Goal: Task Accomplishment & Management: Use online tool/utility

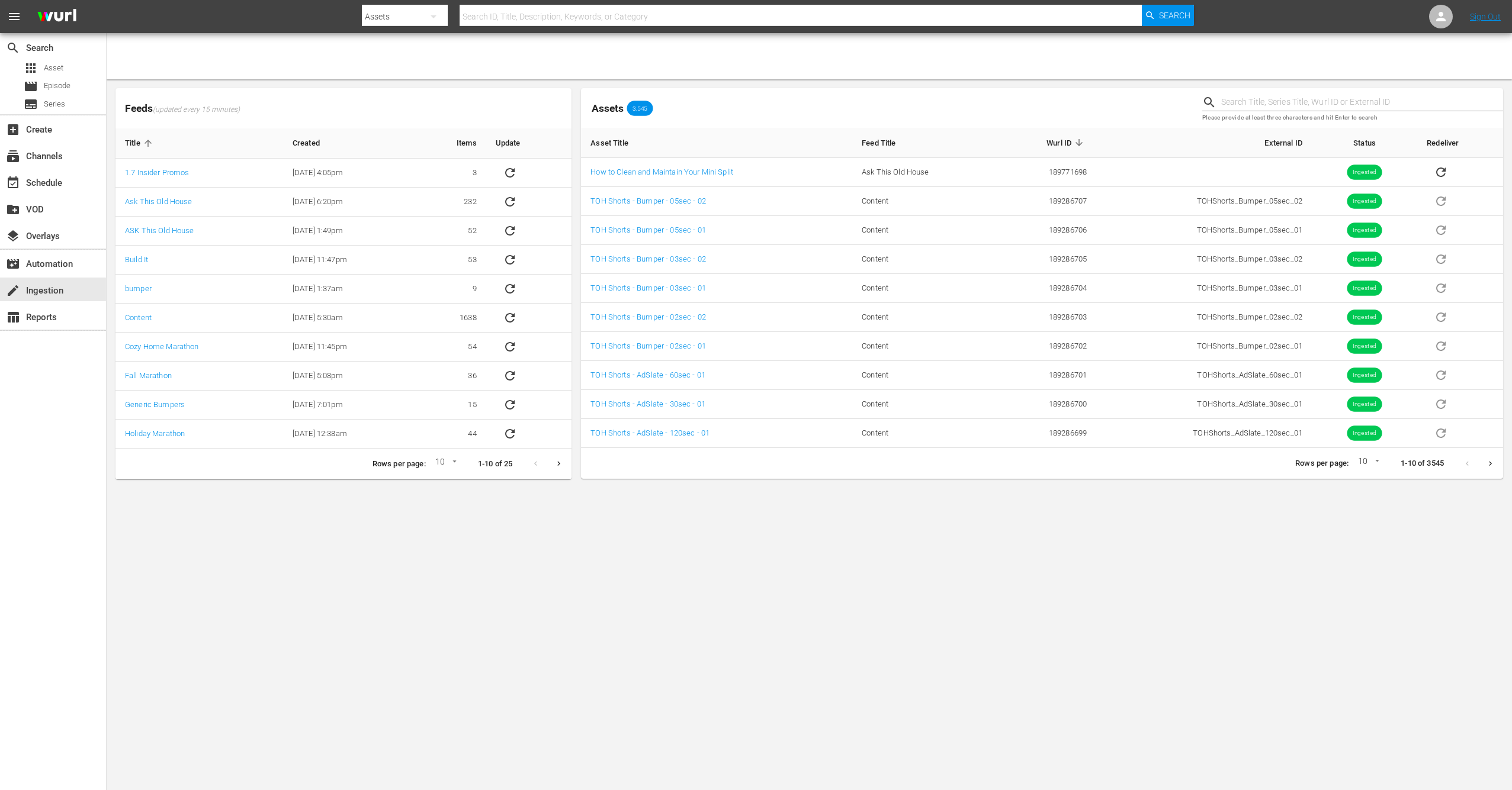
click at [783, 138] on th "Asset Title" at bounding box center [717, 143] width 271 height 30
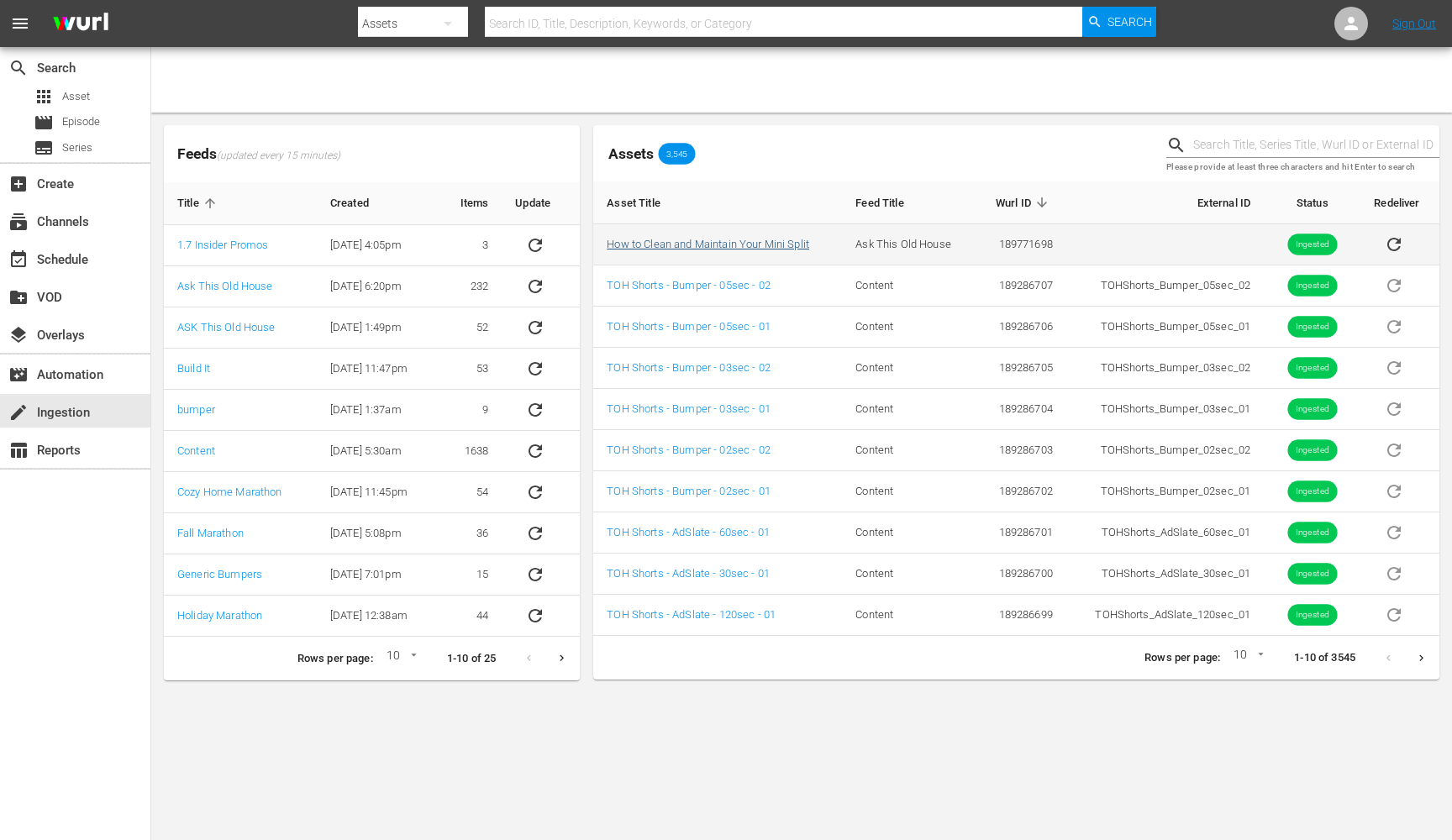
click at [743, 241] on link "How to Clean and Maintain Your Mini Split" at bounding box center [708, 244] width 203 height 13
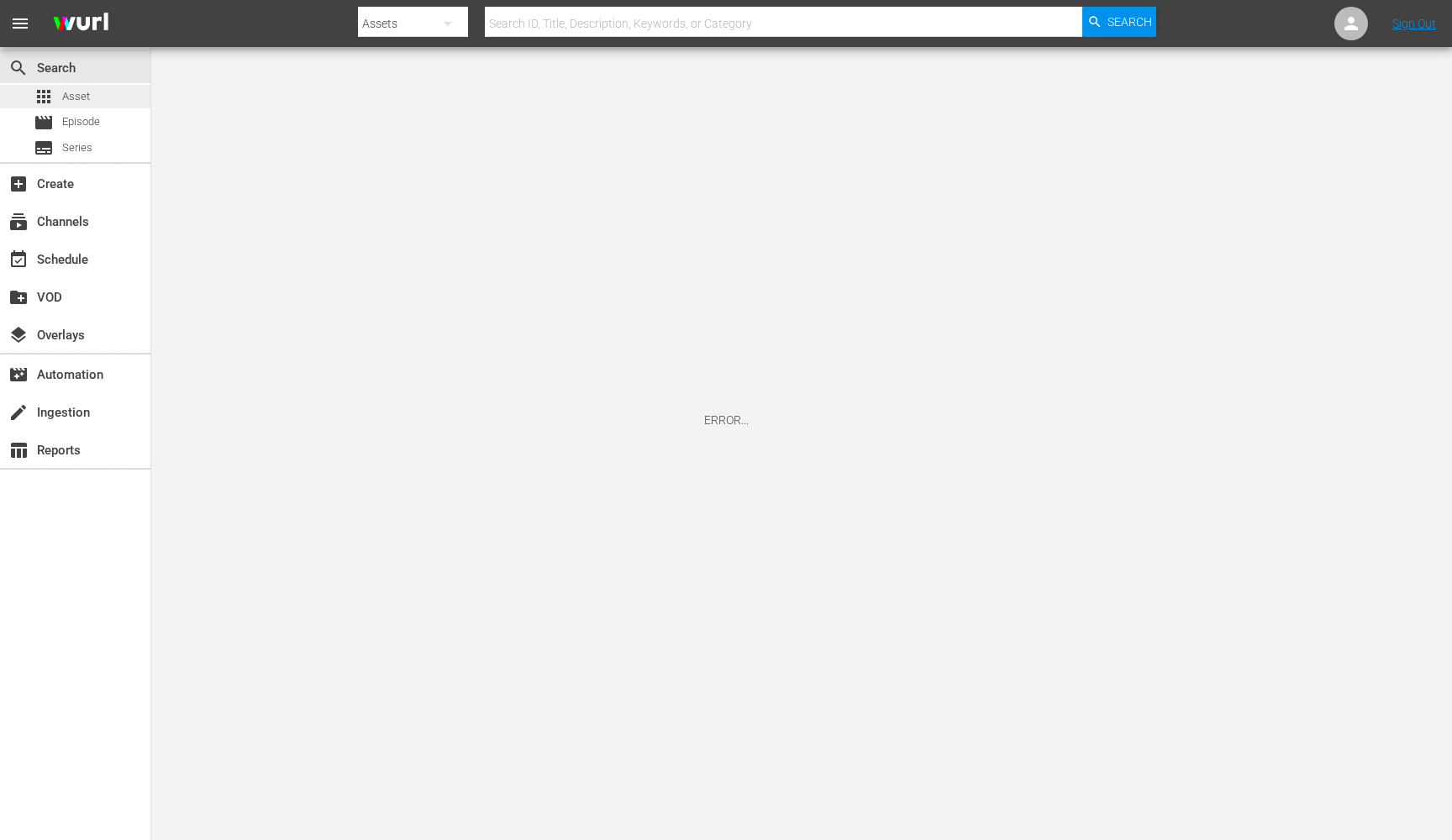
click at [68, 91] on span "Asset" at bounding box center [76, 97] width 28 height 17
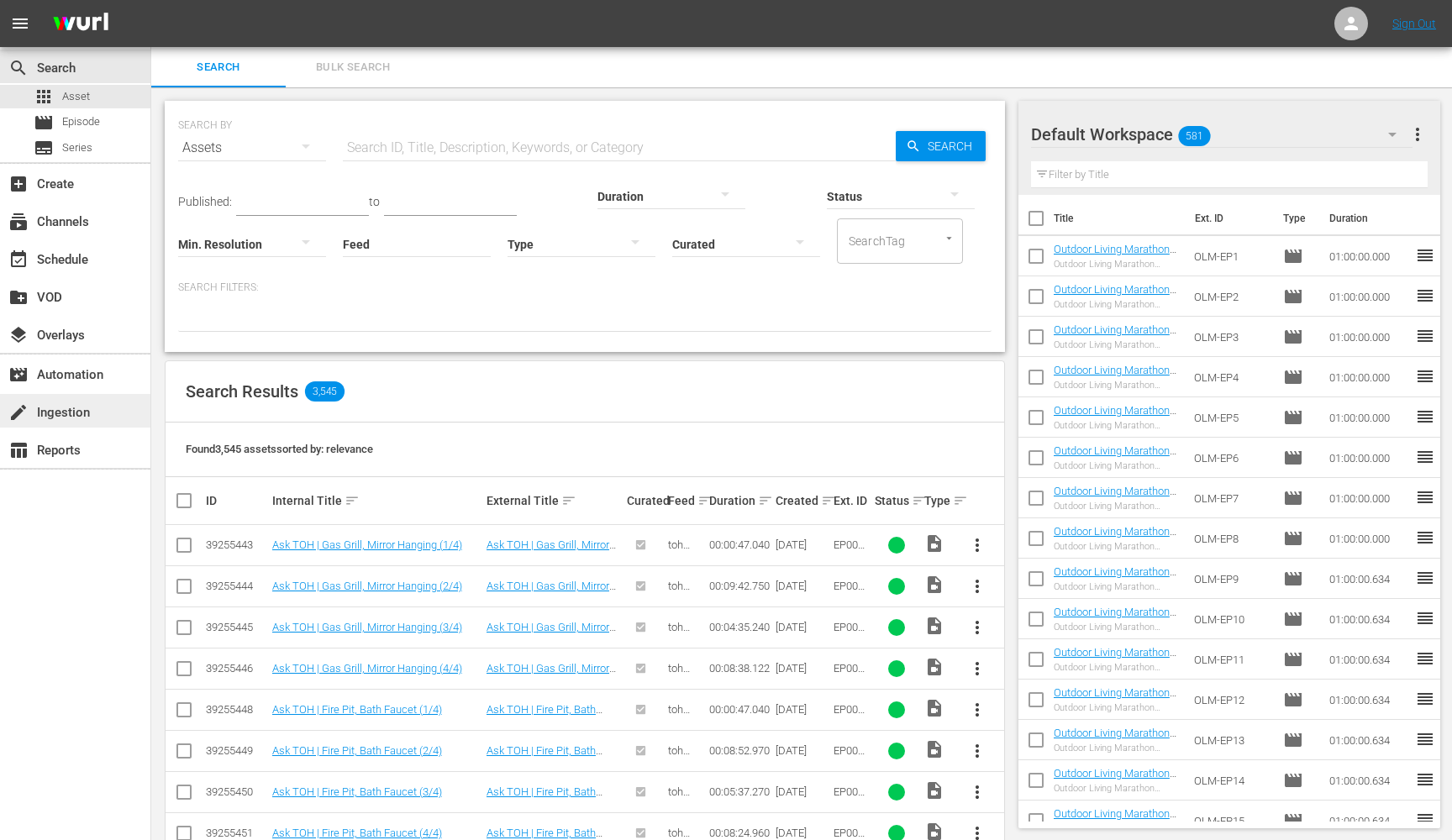
click at [64, 413] on div "create Ingestion" at bounding box center [46, 410] width 94 height 15
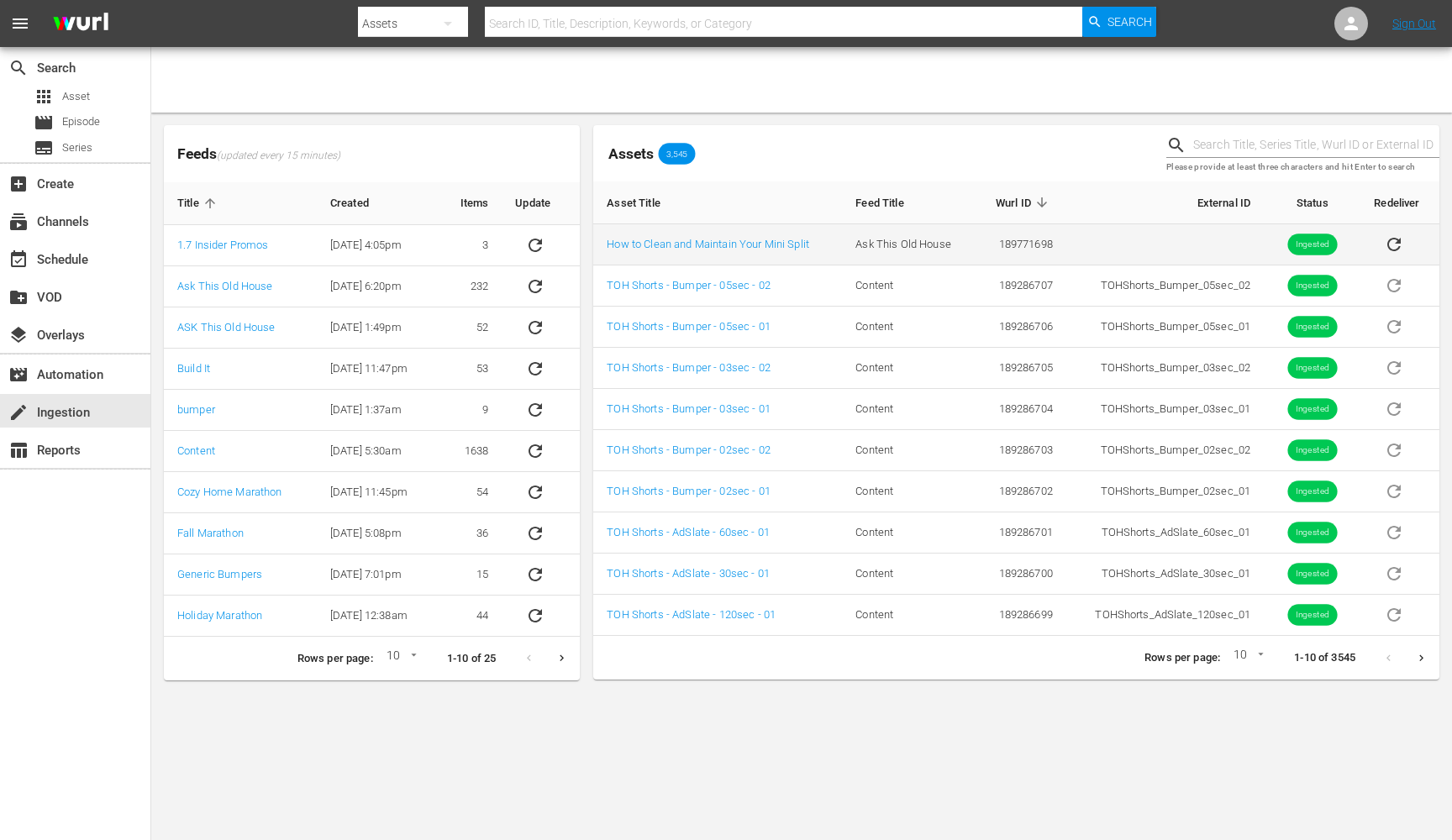
click at [748, 236] on td "How to Clean and Maintain Your Mini Split" at bounding box center [718, 245] width 249 height 41
click at [748, 241] on link "How to Clean and Maintain Your Mini Split" at bounding box center [708, 244] width 203 height 13
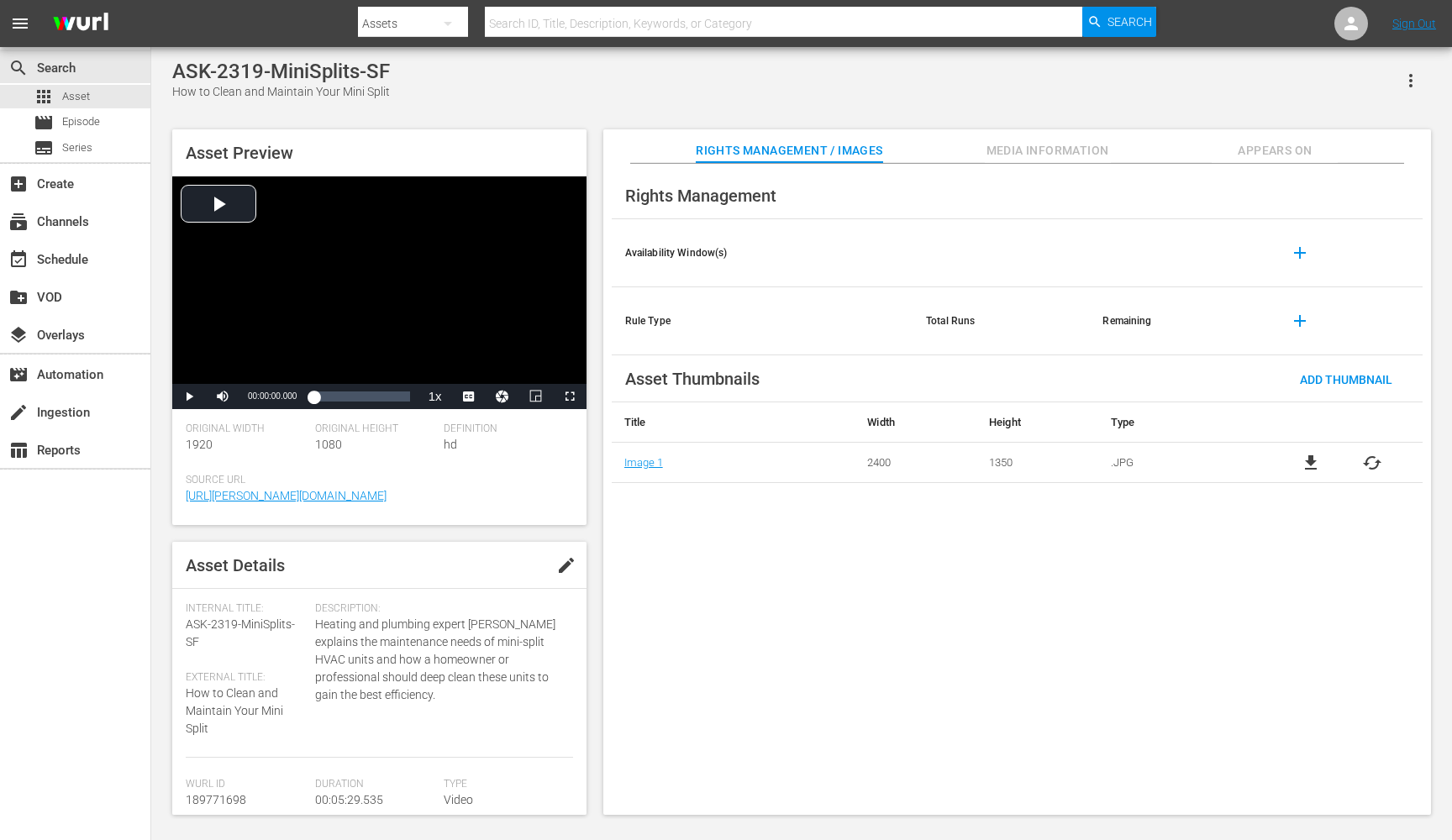
click at [1032, 154] on span "Media Information" at bounding box center [1048, 150] width 126 height 21
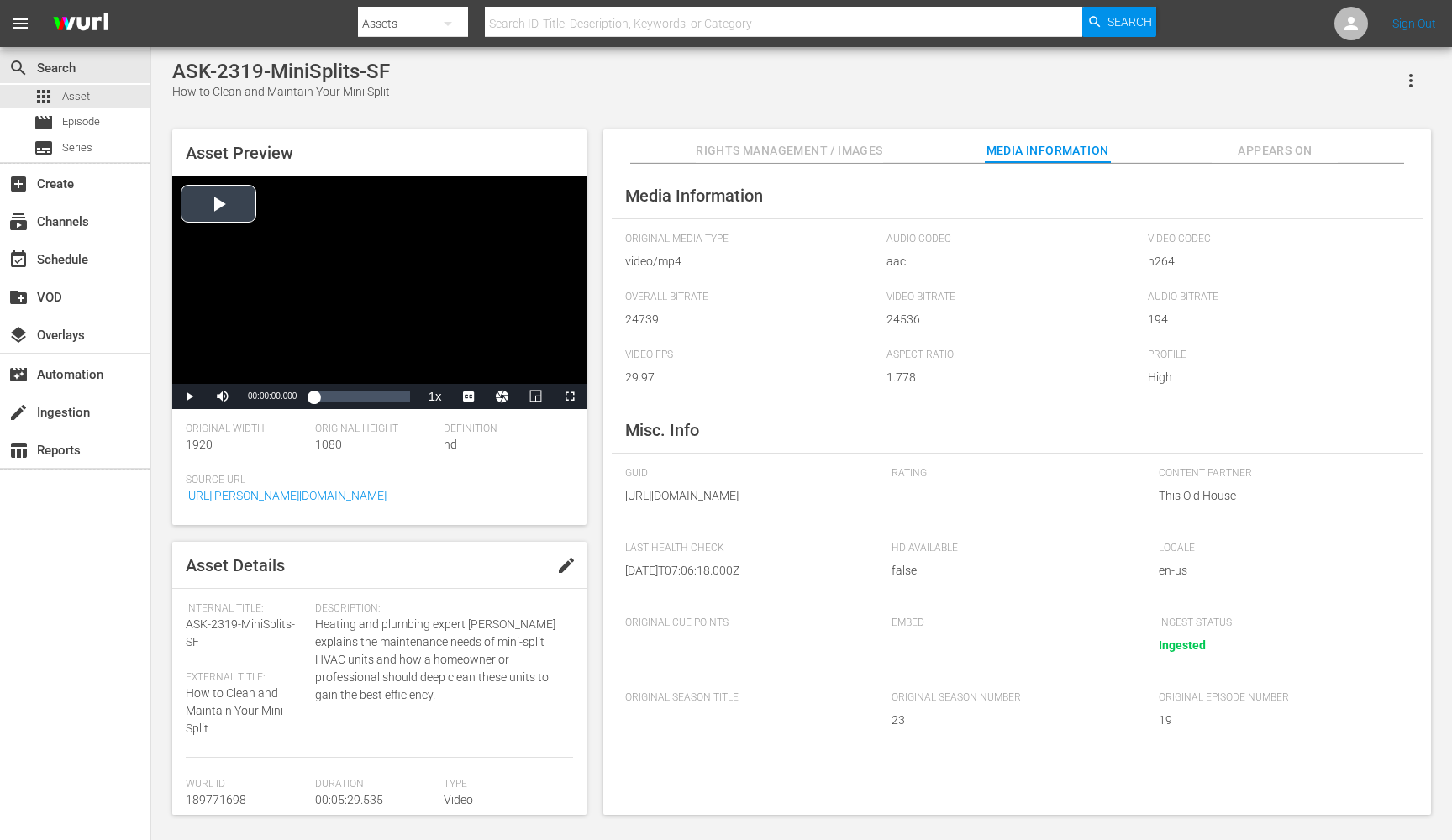
click at [189, 397] on span "Video Player" at bounding box center [189, 397] width 0 height 0
click at [467, 359] on span "english" at bounding box center [469, 356] width 32 height 12
click at [189, 397] on span "Video Player" at bounding box center [189, 397] width 0 height 0
click at [58, 408] on div "create Ingestion" at bounding box center [46, 410] width 94 height 15
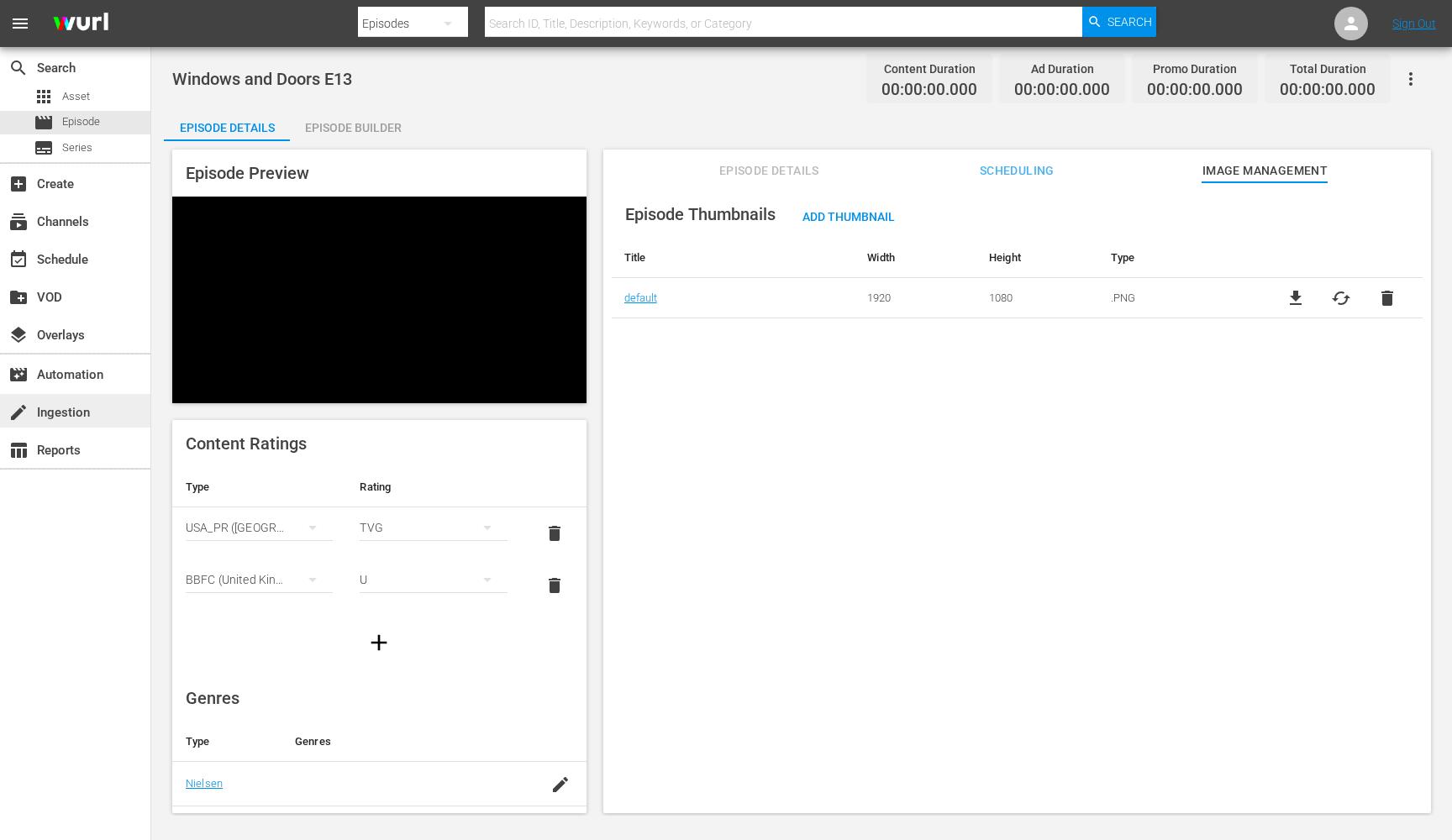
click at [74, 405] on div "create Ingestion" at bounding box center [46, 410] width 94 height 15
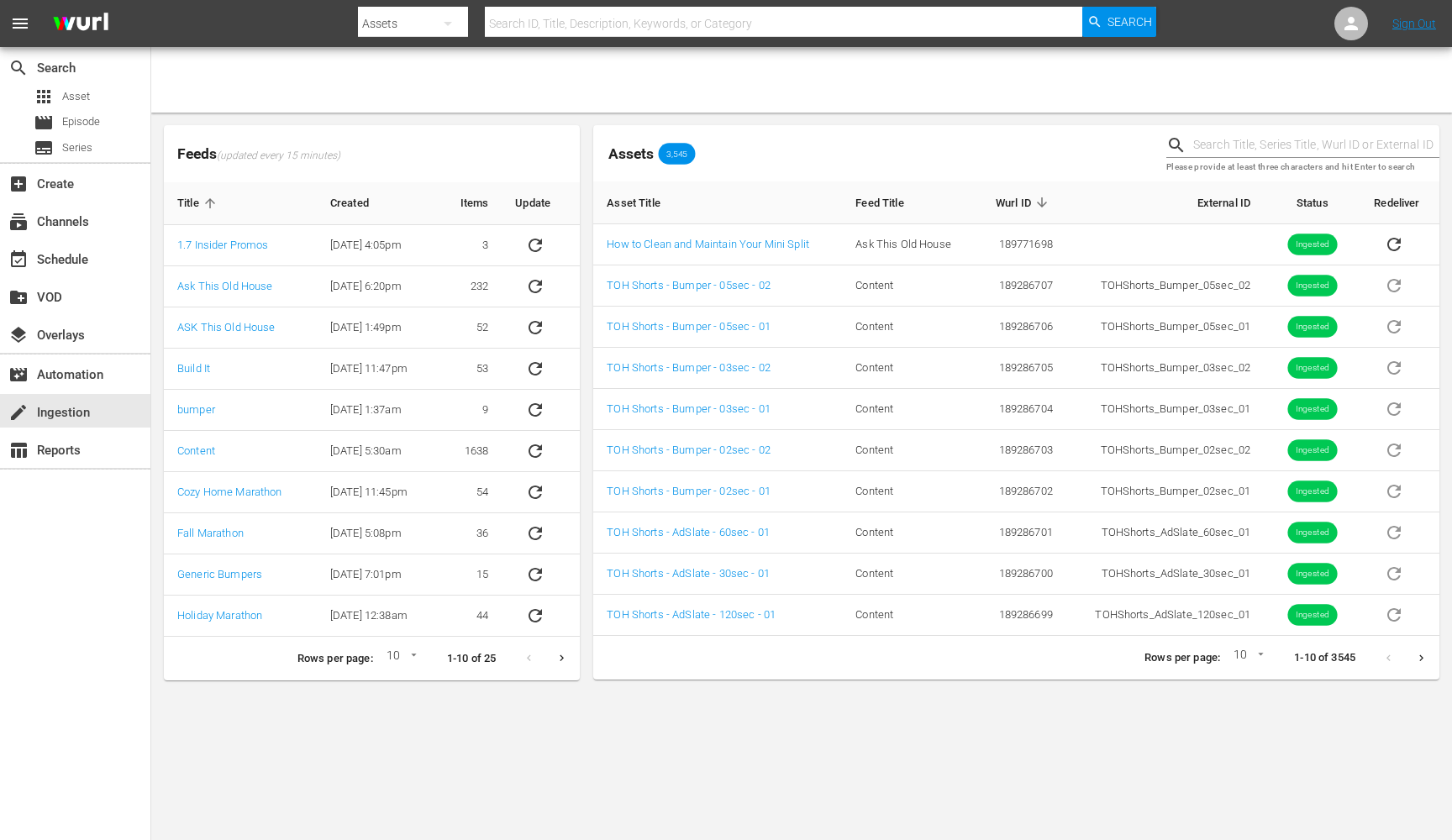
click at [334, 75] on div at bounding box center [801, 80] width 1301 height 66
